Goal: Find specific page/section: Find specific page/section

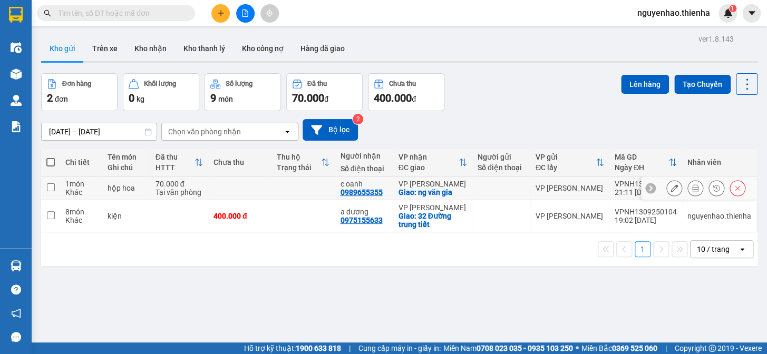
scroll to position [47, 0]
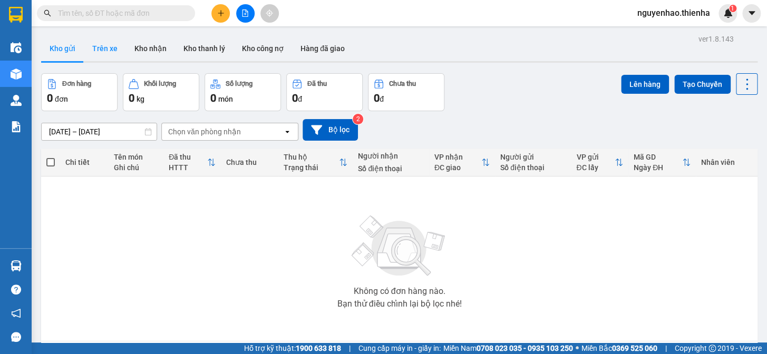
click at [110, 45] on button "Trên xe" at bounding box center [105, 48] width 42 height 25
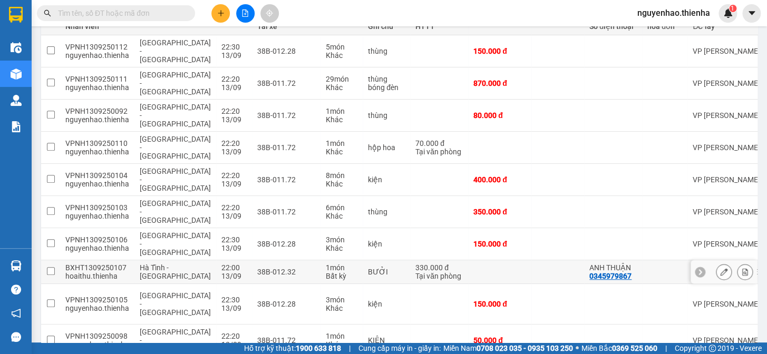
scroll to position [142, 0]
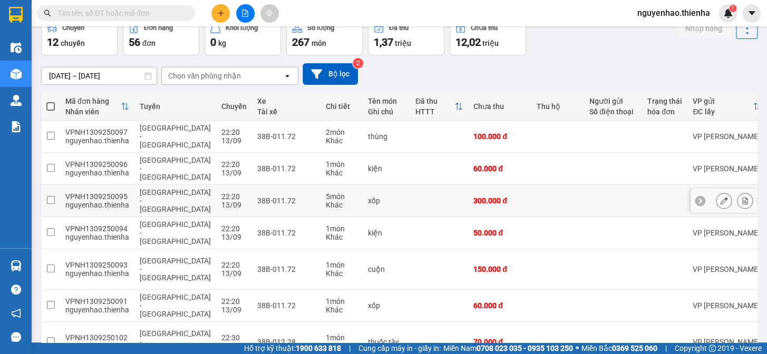
scroll to position [72, 0]
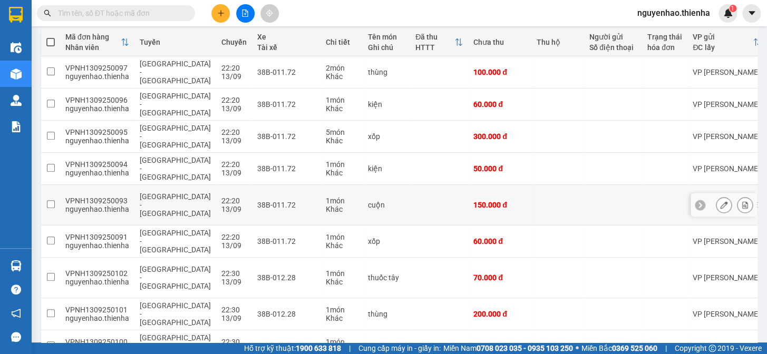
scroll to position [0, 0]
